Goal: Complete application form

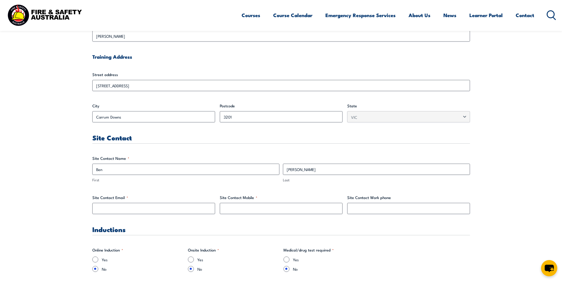
scroll to position [266, 0]
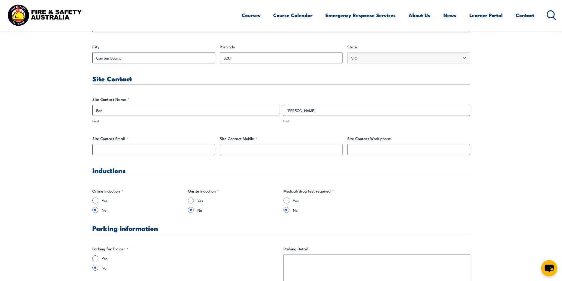
click at [106, 201] on label "Yes" at bounding box center [142, 201] width 81 height 6
click at [98, 201] on input "Yes" at bounding box center [95, 201] width 6 height 6
radio input "true"
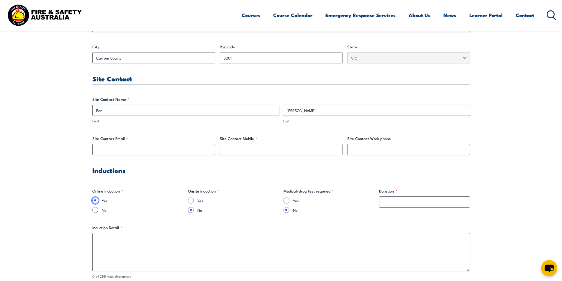
scroll to position [325, 0]
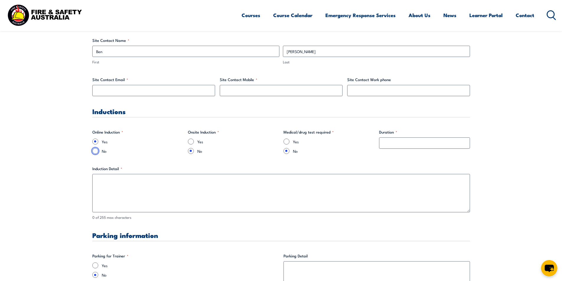
click at [97, 150] on input "No" at bounding box center [95, 151] width 6 height 6
radio input "true"
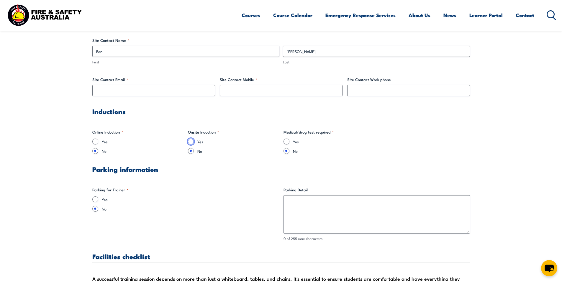
click at [192, 141] on input "Yes" at bounding box center [191, 142] width 6 height 6
radio input "true"
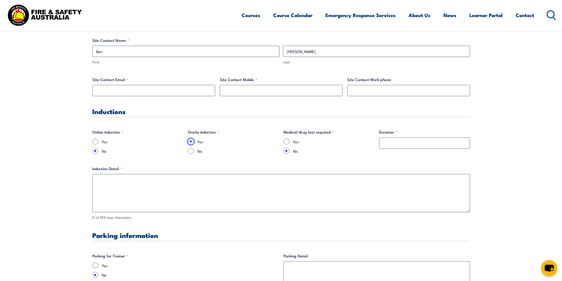
click at [192, 141] on input "Yes" at bounding box center [191, 142] width 6 height 6
click at [193, 149] on div "No" at bounding box center [233, 151] width 91 height 6
click at [193, 152] on input "No" at bounding box center [191, 151] width 6 height 6
radio input "true"
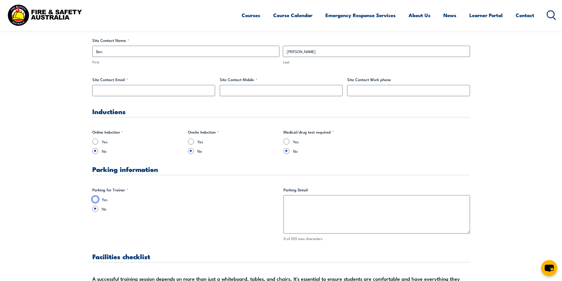
click at [95, 198] on input "Yes" at bounding box center [95, 200] width 6 height 6
radio input "true"
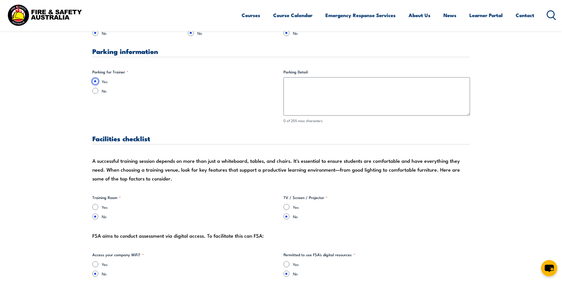
scroll to position [472, 0]
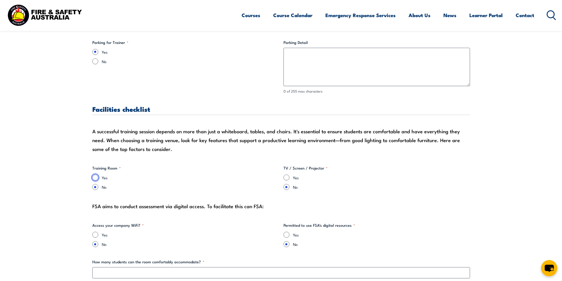
click at [97, 178] on input "Yes" at bounding box center [95, 178] width 6 height 6
radio input "true"
click at [94, 187] on input "No" at bounding box center [95, 187] width 6 height 6
radio input "true"
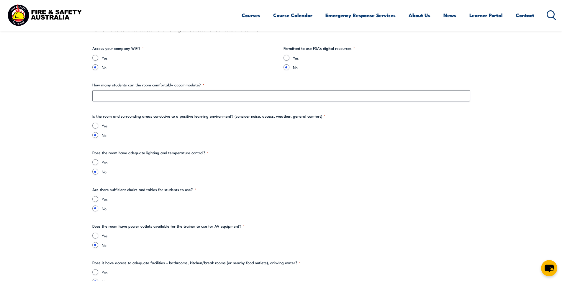
scroll to position [768, 0]
